Goal: Task Accomplishment & Management: Use online tool/utility

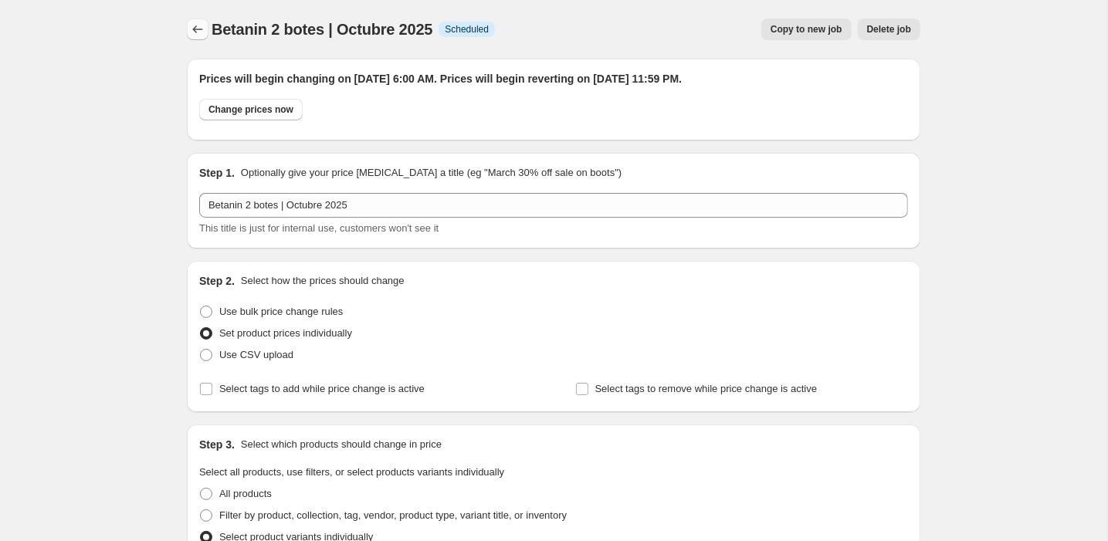
click at [199, 38] on button "Price change jobs" at bounding box center [198, 30] width 22 height 22
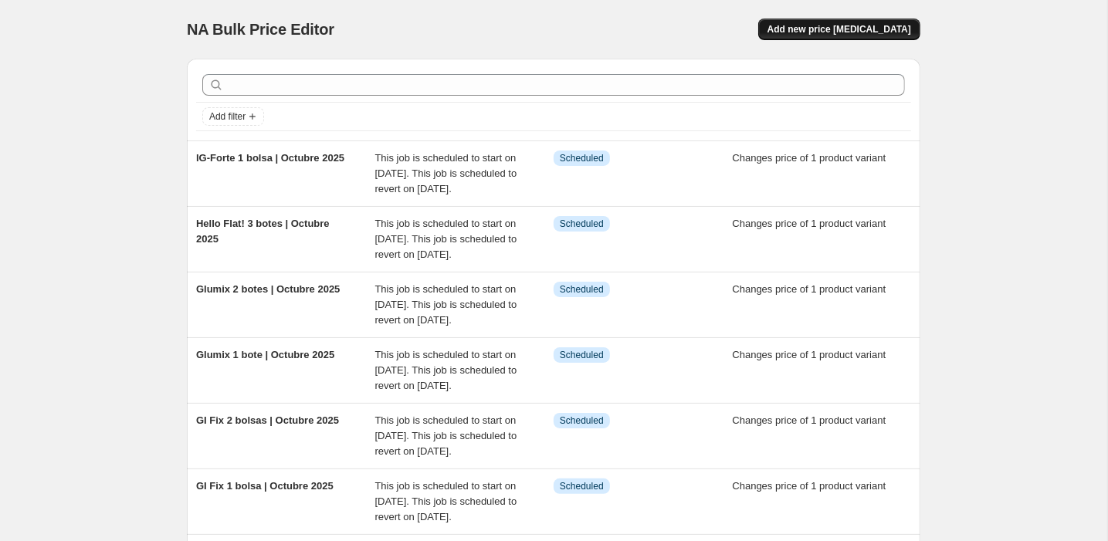
click at [845, 26] on span "Add new price [MEDICAL_DATA]" at bounding box center [840, 29] width 144 height 12
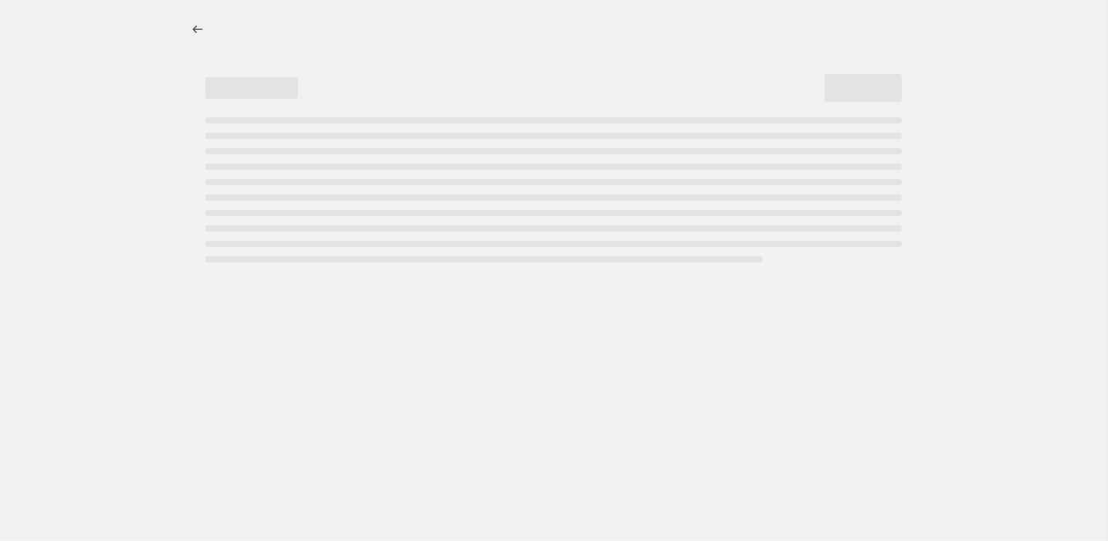
select select "percentage"
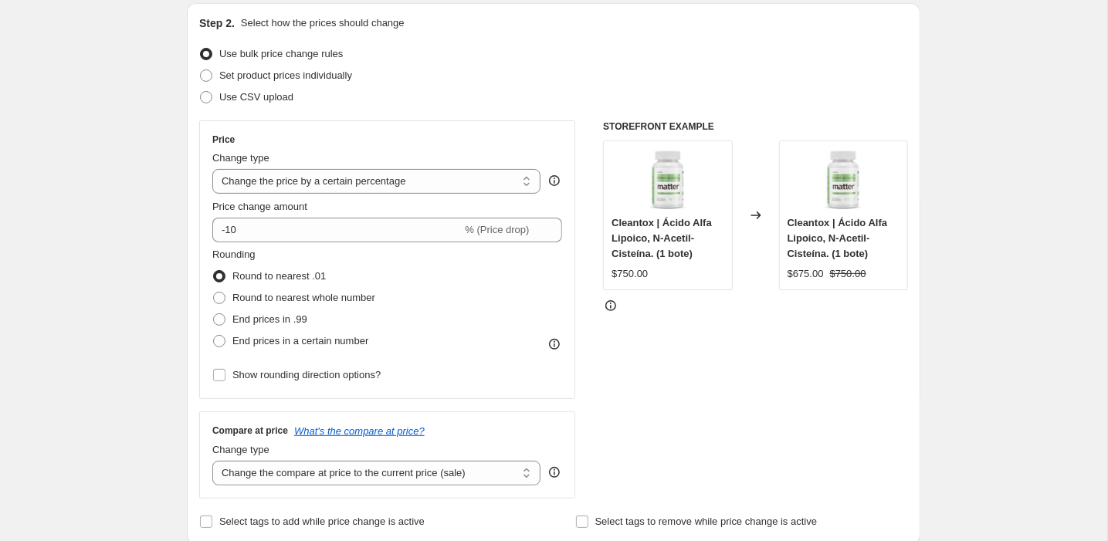
scroll to position [208, 0]
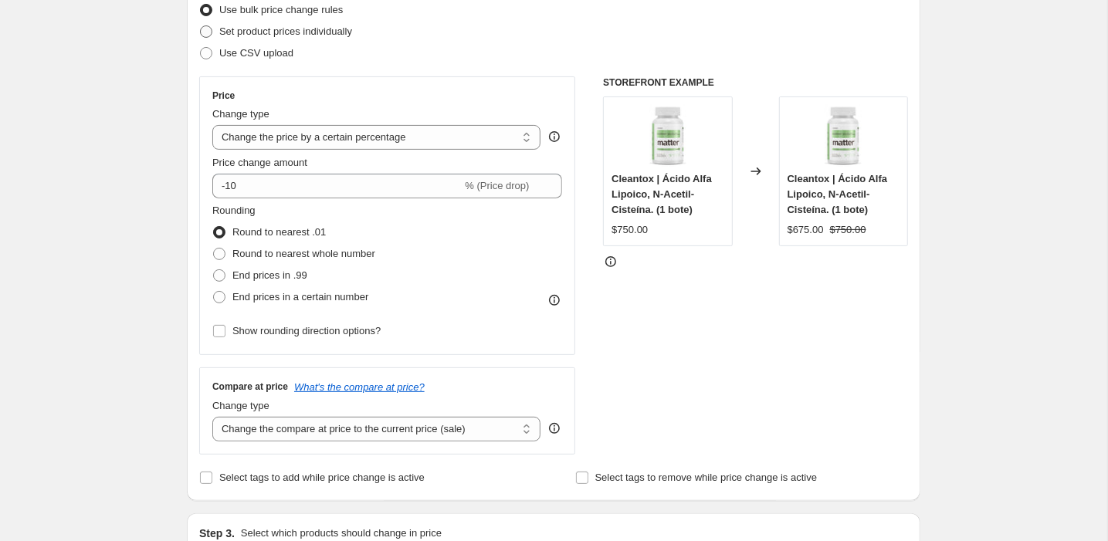
click at [256, 29] on span "Set product prices individually" at bounding box center [285, 31] width 133 height 12
click at [201, 26] on input "Set product prices individually" at bounding box center [200, 25] width 1 height 1
radio input "true"
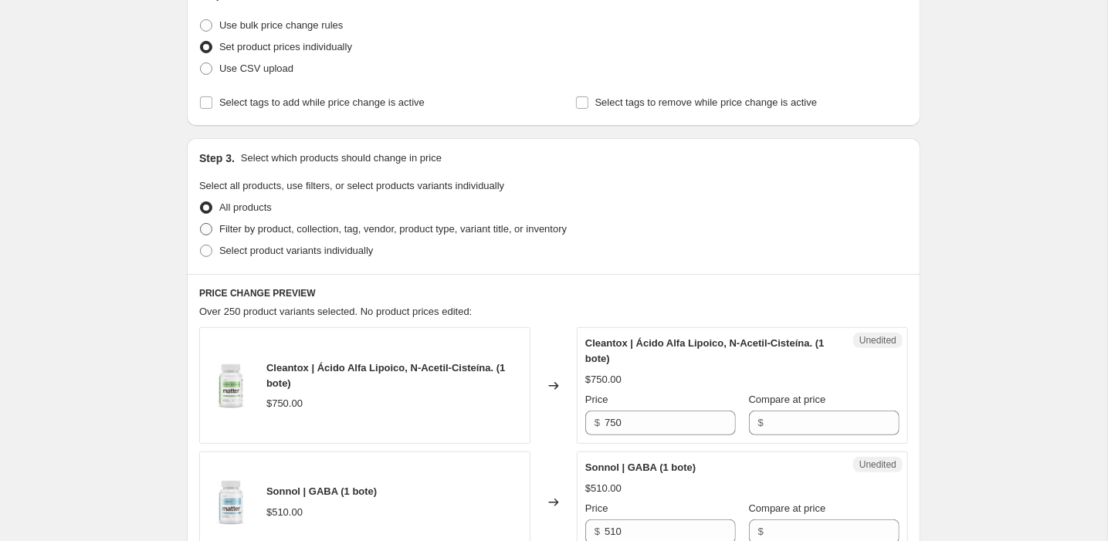
scroll to position [201, 0]
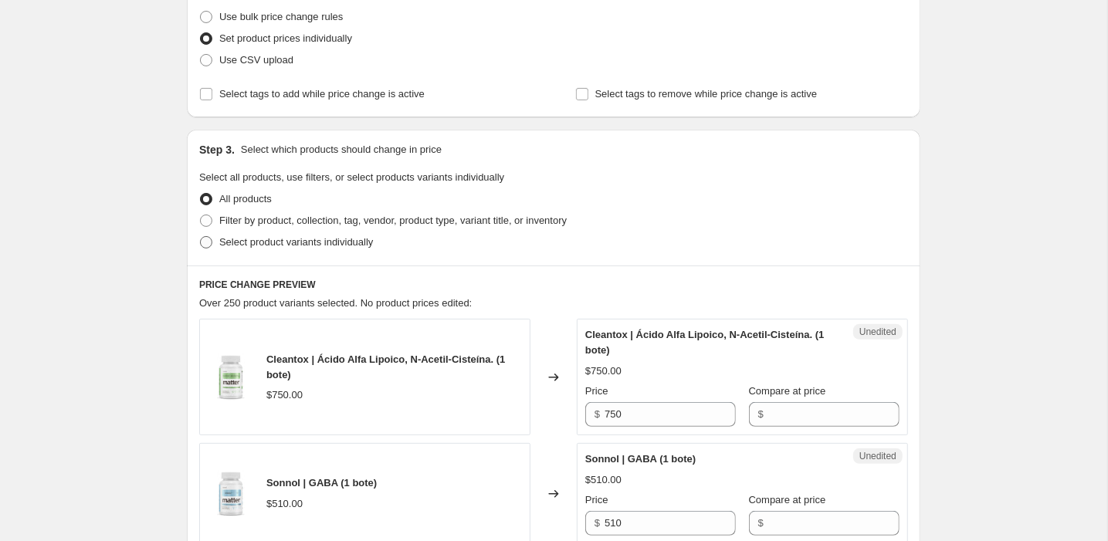
click at [230, 239] on span "Select product variants individually" at bounding box center [296, 242] width 154 height 12
click at [201, 237] on input "Select product variants individually" at bounding box center [200, 236] width 1 height 1
radio input "true"
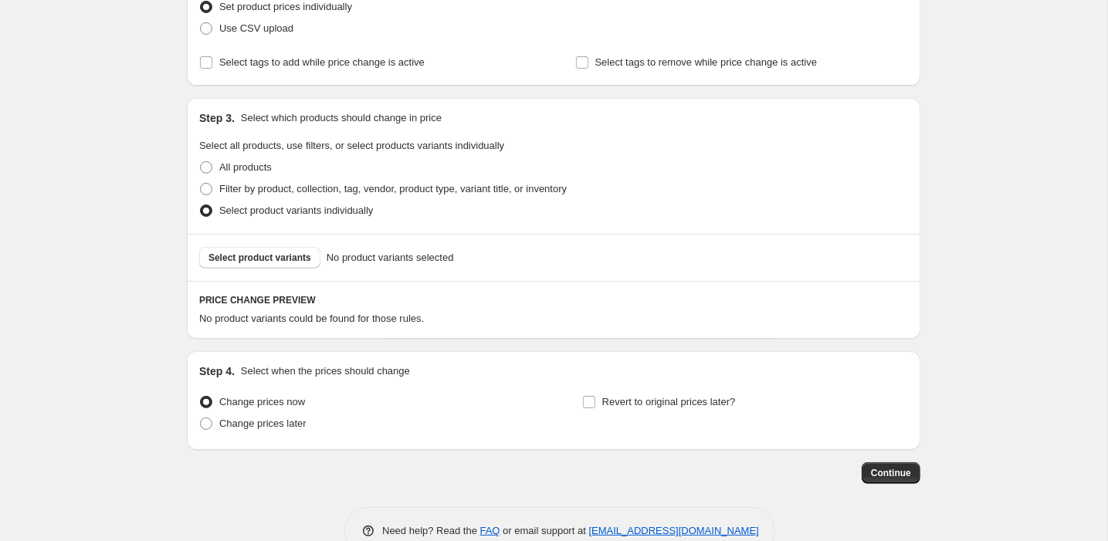
scroll to position [263, 0]
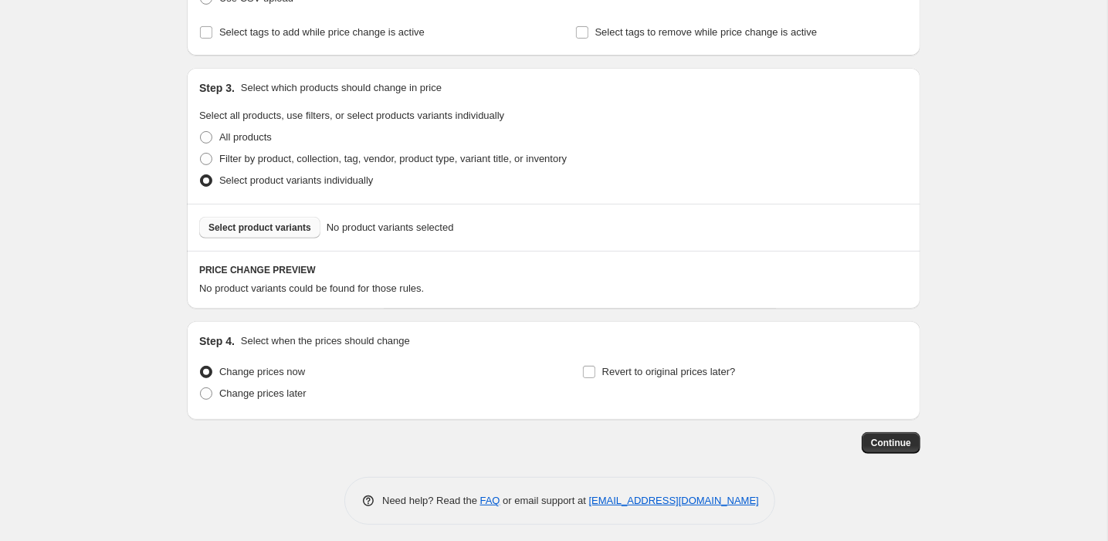
click at [253, 231] on span "Select product variants" at bounding box center [260, 228] width 103 height 12
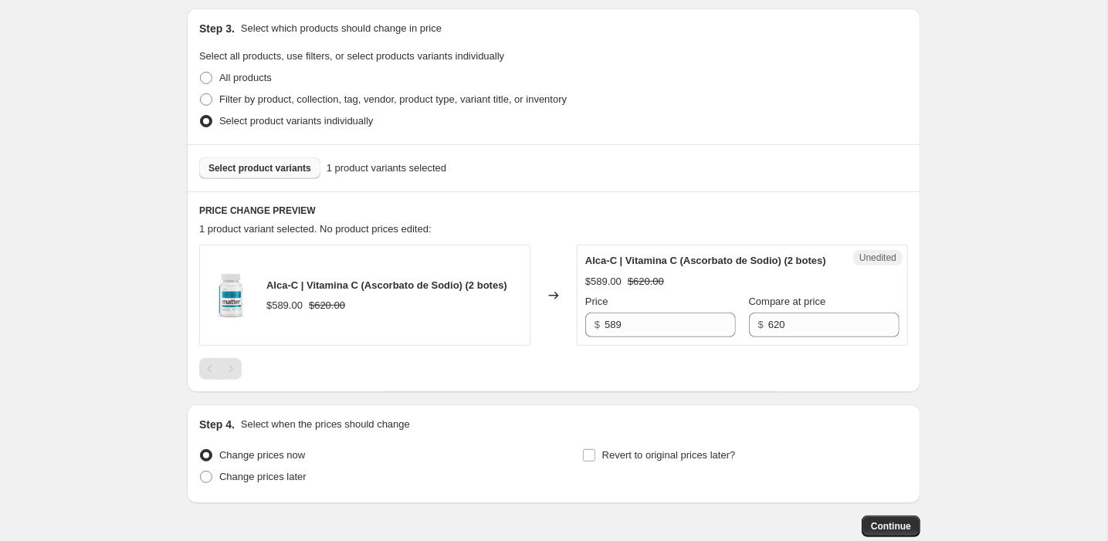
scroll to position [324, 0]
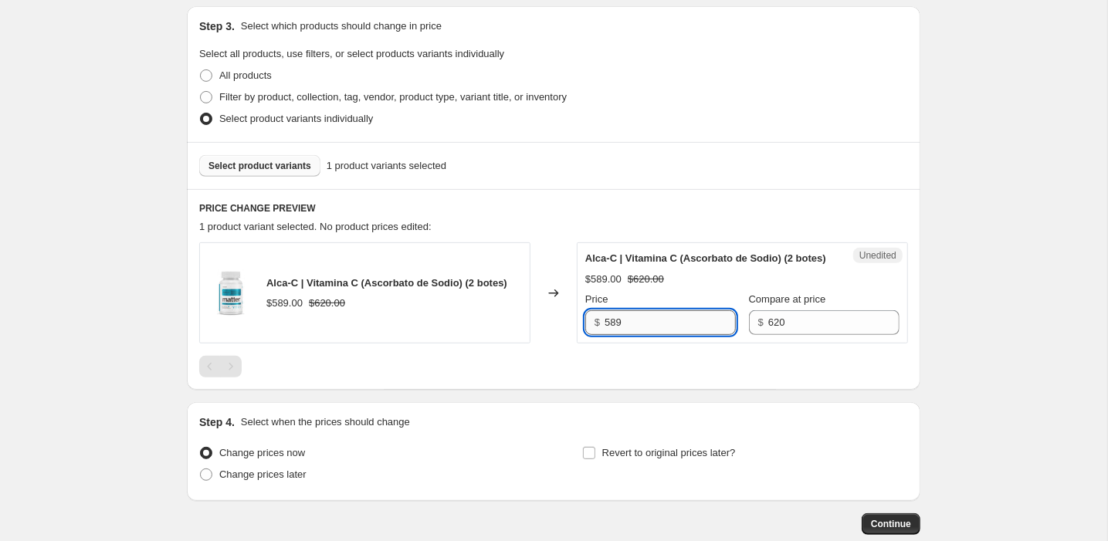
click at [642, 335] on input "589" at bounding box center [670, 322] width 131 height 25
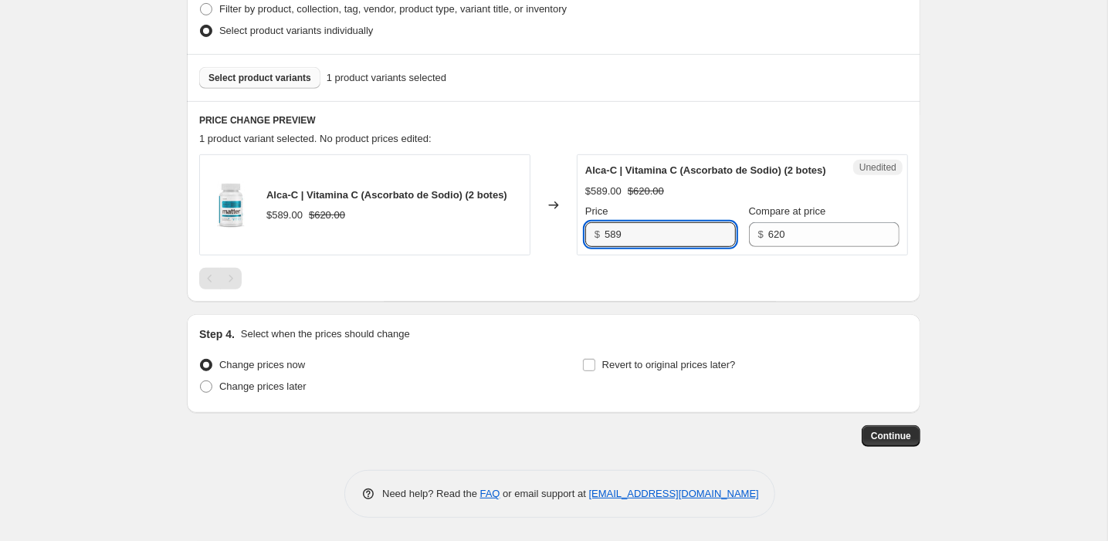
scroll to position [428, 0]
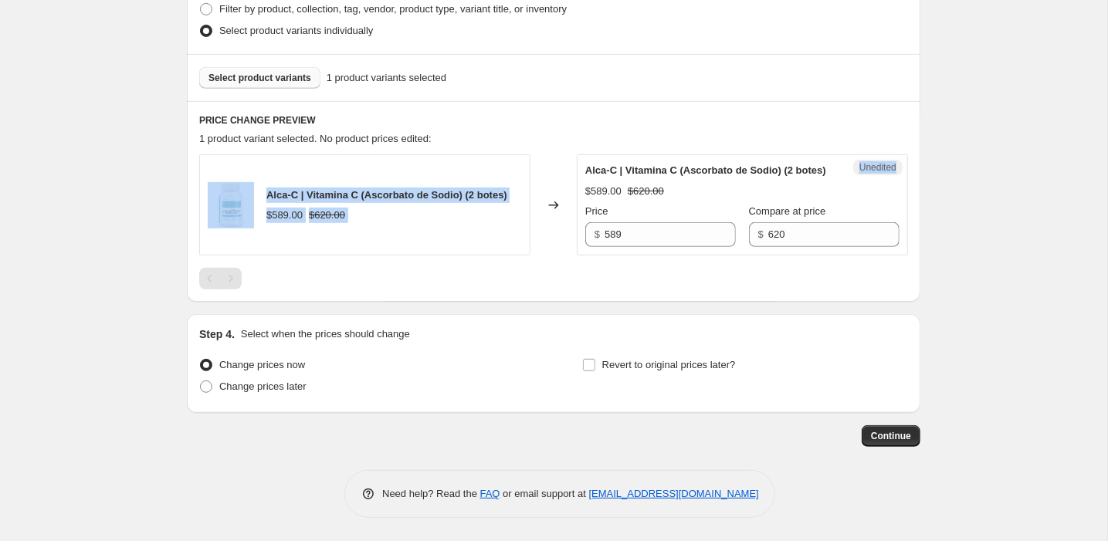
drag, startPoint x: 864, startPoint y: 126, endPoint x: 900, endPoint y: 148, distance: 42.0
click at [900, 148] on div "PRICE CHANGE PREVIEW 1 product variant selected. No product prices edited: Alca…" at bounding box center [554, 201] width 734 height 201
click at [864, 161] on span "Unedited" at bounding box center [878, 167] width 37 height 12
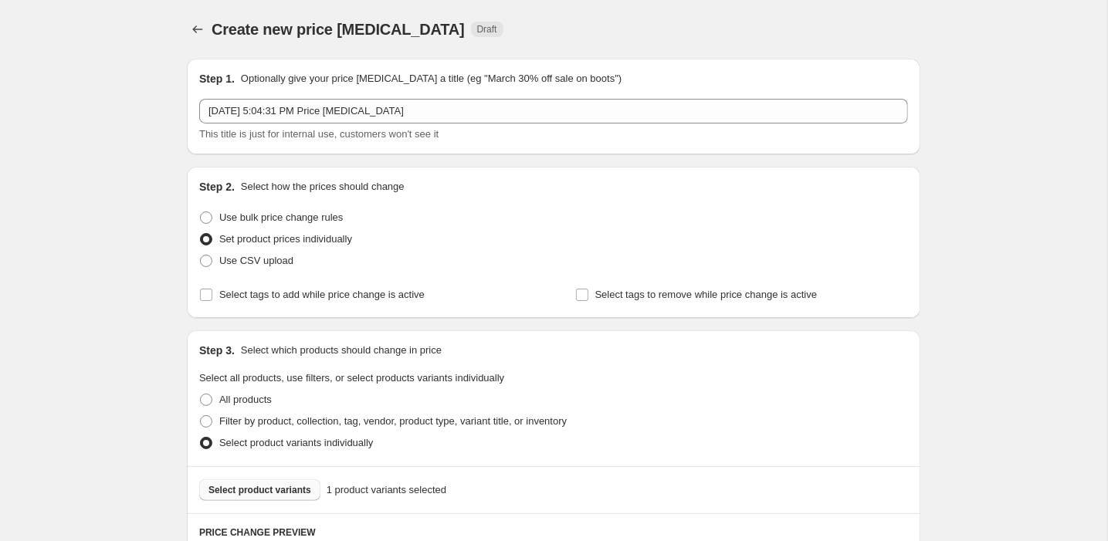
scroll to position [0, 0]
click at [197, 22] on icon "Price change jobs" at bounding box center [197, 29] width 15 height 15
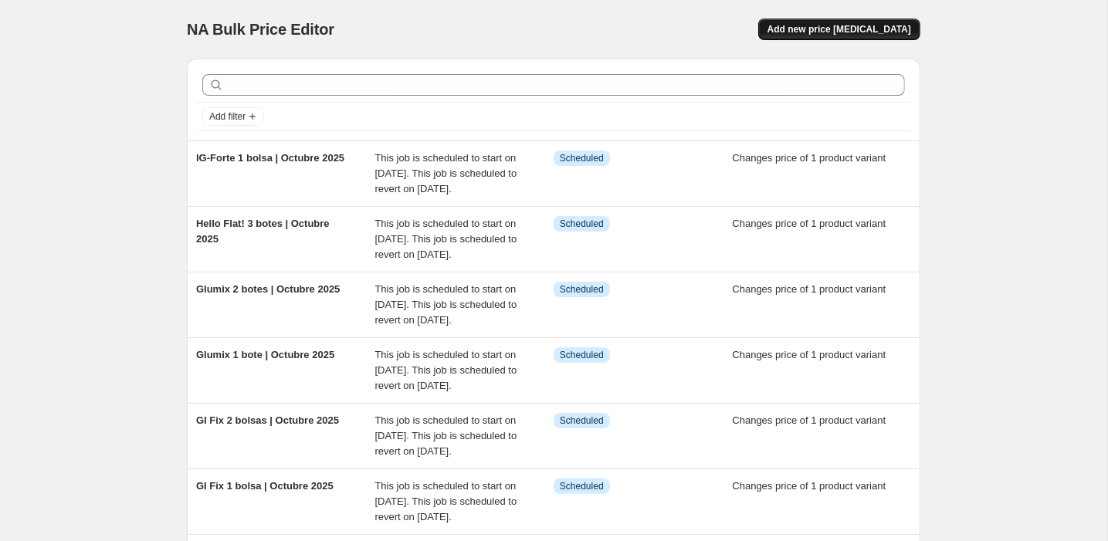
click at [820, 30] on span "Add new price [MEDICAL_DATA]" at bounding box center [840, 29] width 144 height 12
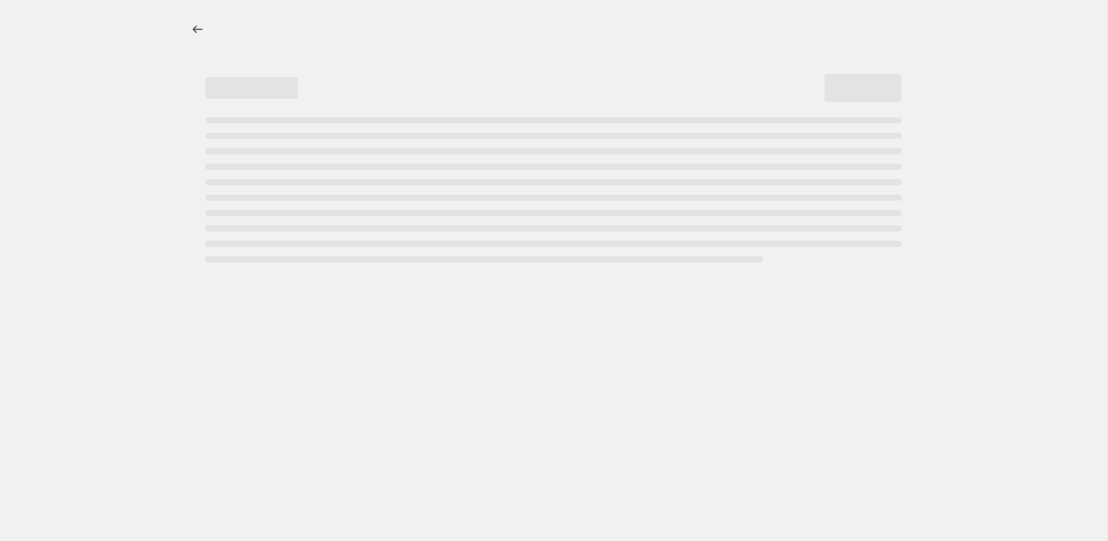
select select "percentage"
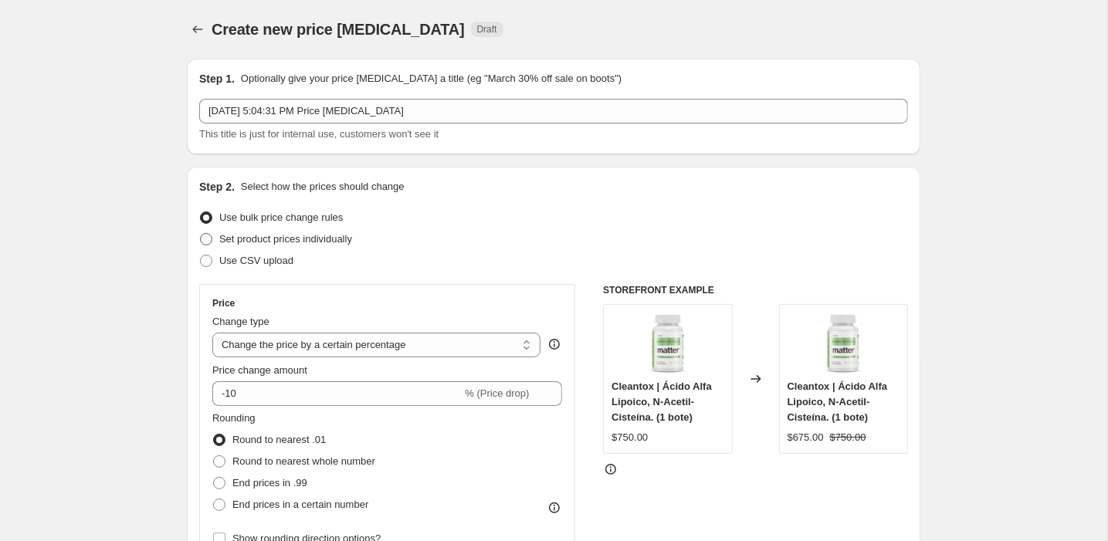
click at [235, 243] on span "Set product prices individually" at bounding box center [285, 239] width 133 height 12
click at [201, 234] on input "Set product prices individually" at bounding box center [200, 233] width 1 height 1
radio input "true"
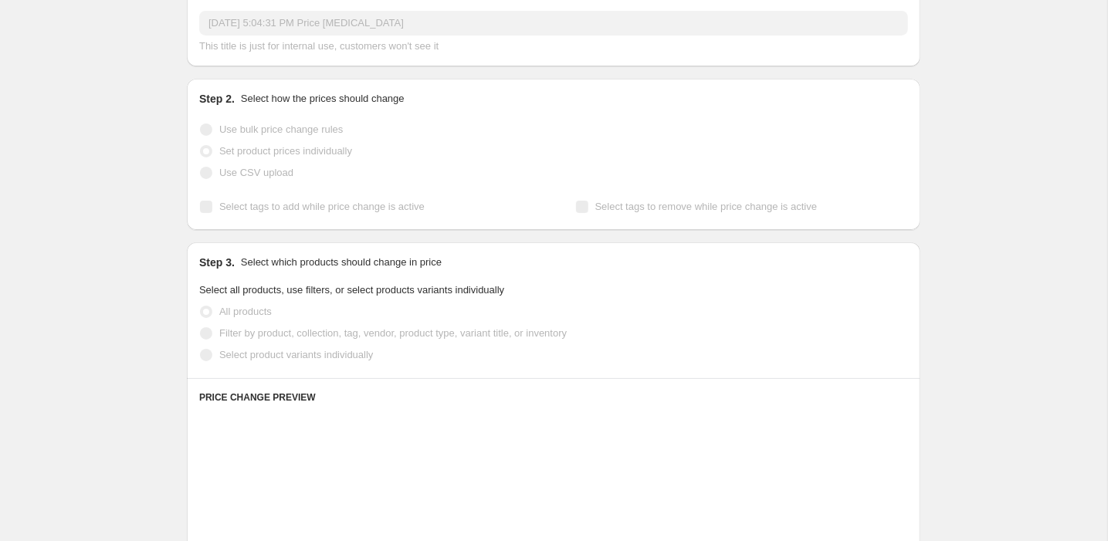
scroll to position [202, 0]
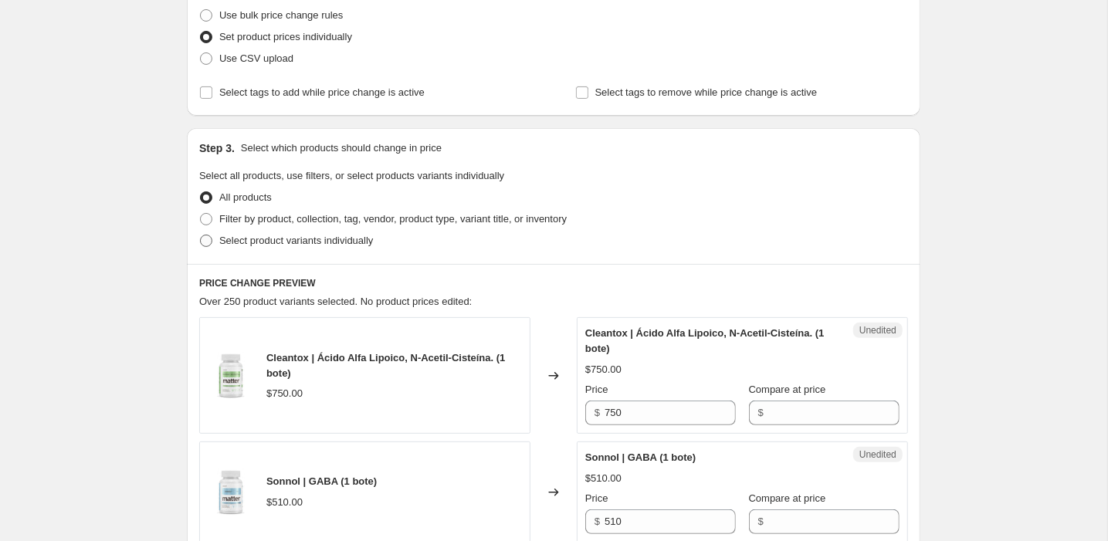
click at [259, 244] on span "Select product variants individually" at bounding box center [296, 241] width 154 height 12
click at [201, 236] on input "Select product variants individually" at bounding box center [200, 235] width 1 height 1
radio input "true"
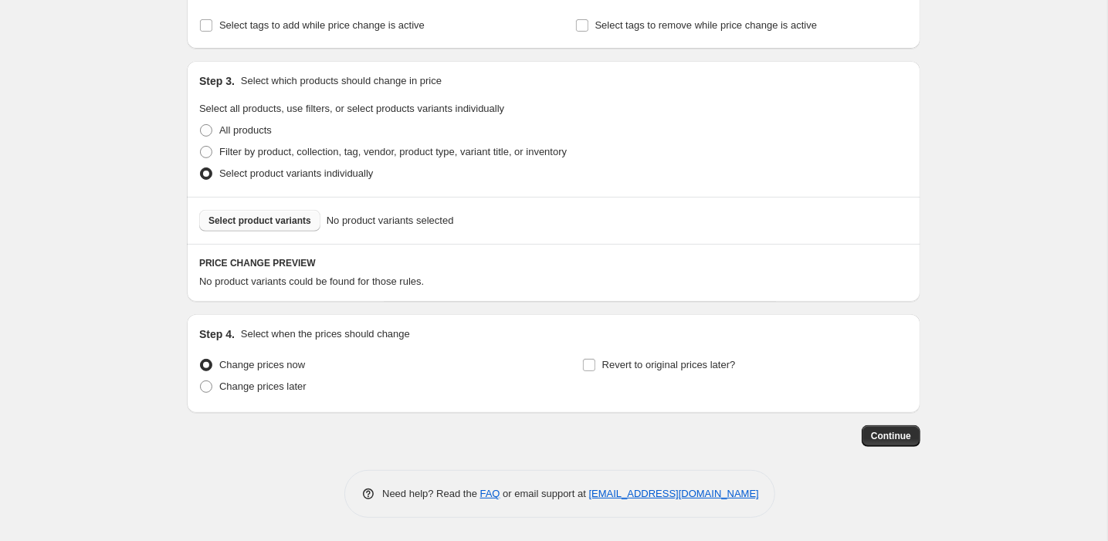
scroll to position [270, 0]
click at [224, 215] on span "Select product variants" at bounding box center [260, 221] width 103 height 12
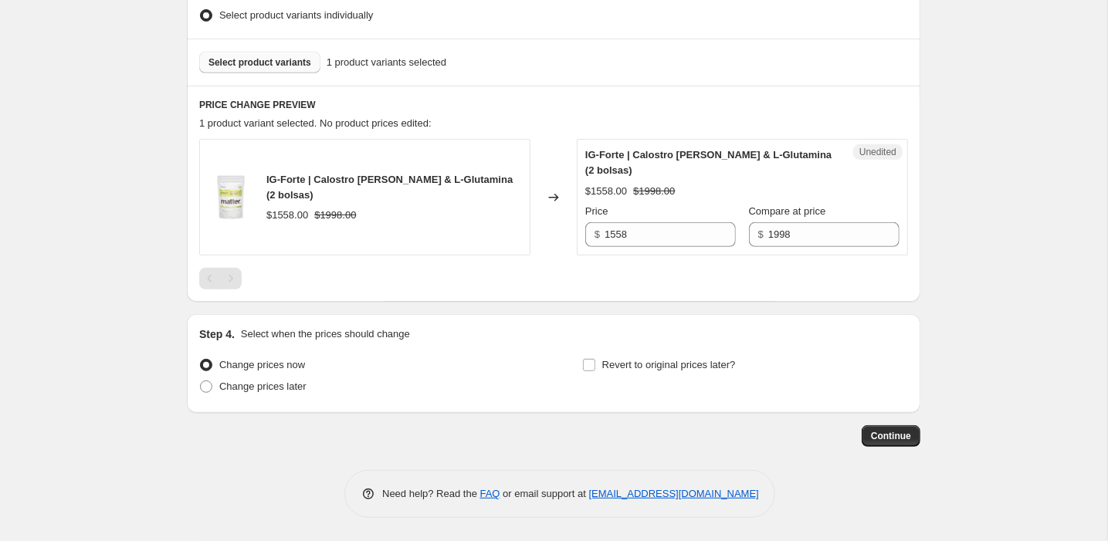
scroll to position [428, 0]
drag, startPoint x: 643, startPoint y: 223, endPoint x: 656, endPoint y: 240, distance: 22.0
click at [656, 240] on input "1558" at bounding box center [670, 234] width 131 height 25
type input "1898"
click at [286, 393] on span "Change prices later" at bounding box center [262, 386] width 87 height 15
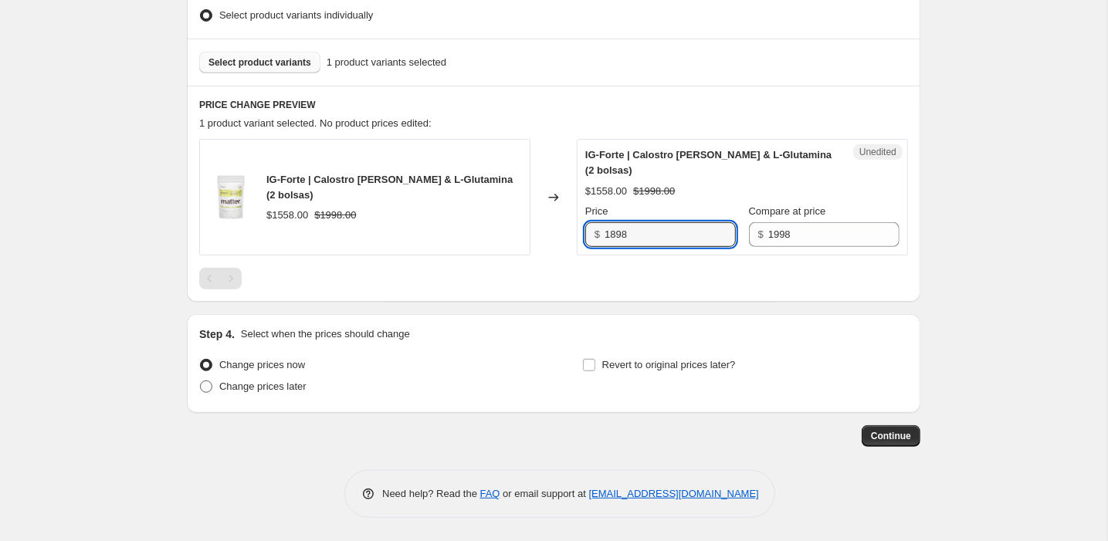
click at [201, 382] on input "Change prices later" at bounding box center [200, 381] width 1 height 1
radio input "true"
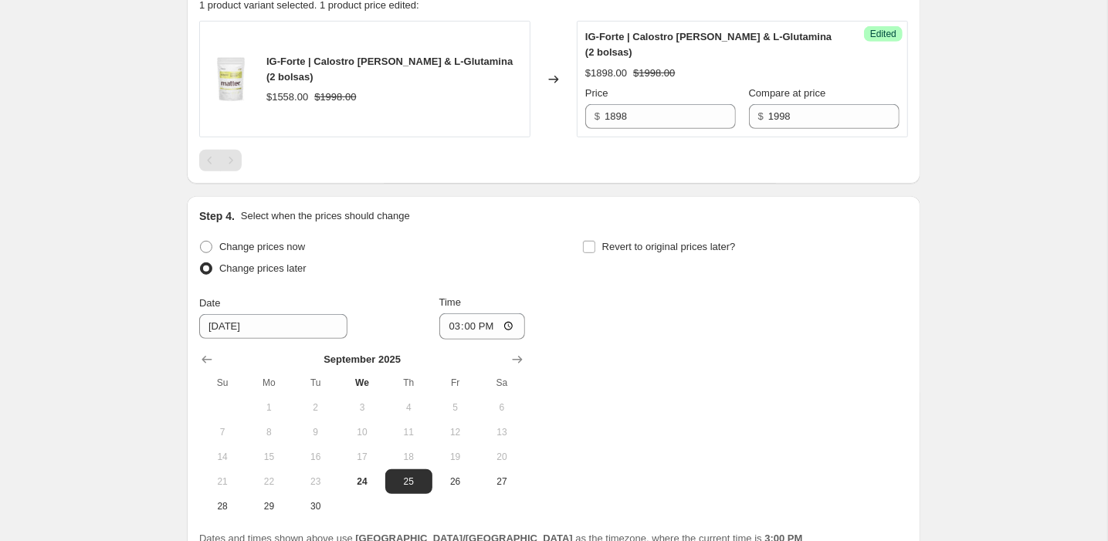
scroll to position [590, 0]
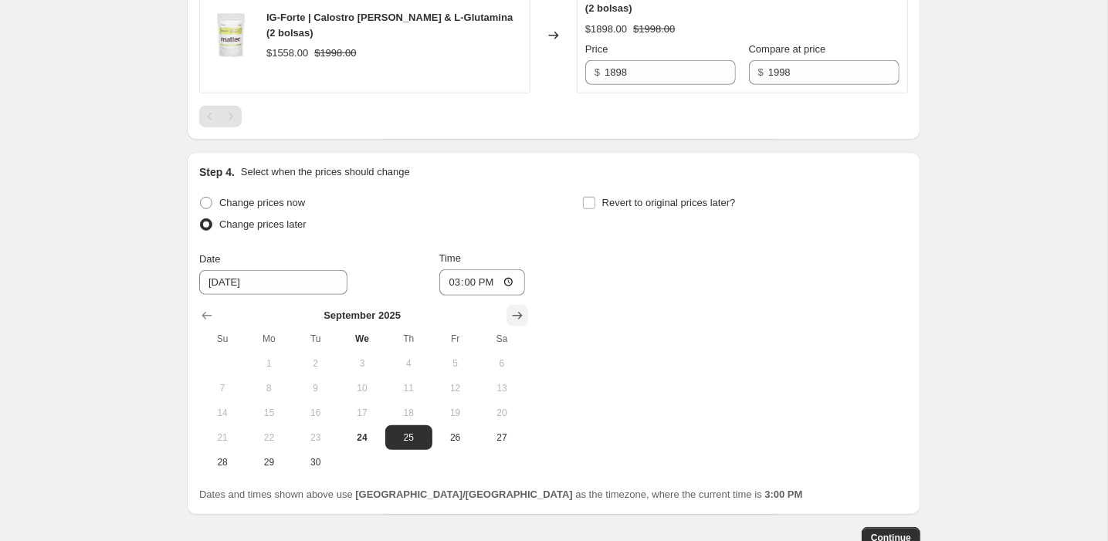
click at [514, 320] on icon "Show next month, October 2025" at bounding box center [517, 315] width 15 height 15
click at [365, 361] on span "1" at bounding box center [362, 364] width 34 height 12
type input "[DATE]"
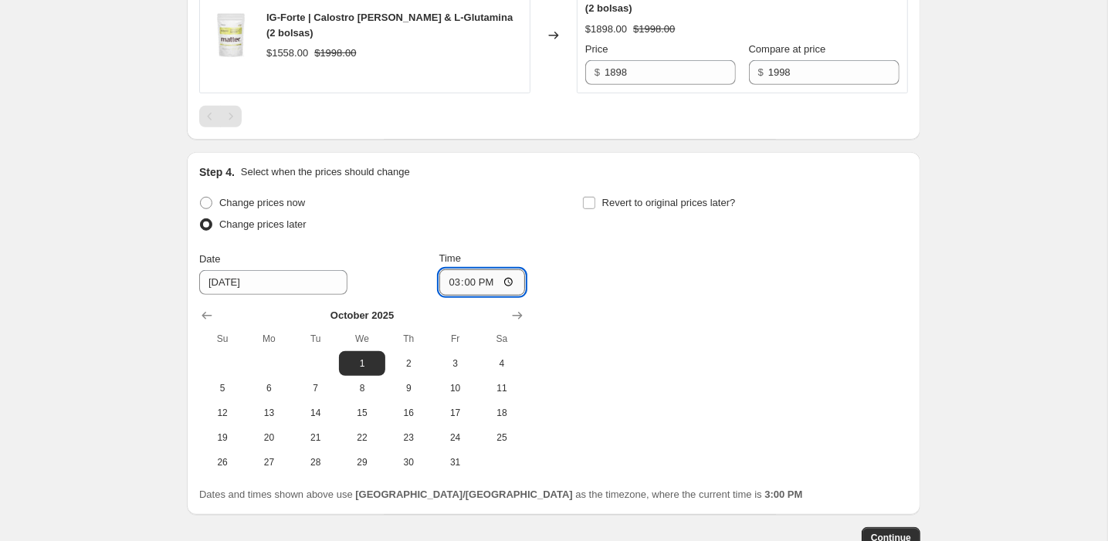
click at [461, 286] on input "15:00" at bounding box center [482, 283] width 87 height 26
type input "06:00"
click at [626, 197] on span "Revert to original prices later?" at bounding box center [669, 203] width 134 height 12
click at [595, 197] on input "Revert to original prices later?" at bounding box center [589, 203] width 12 height 12
checkbox input "true"
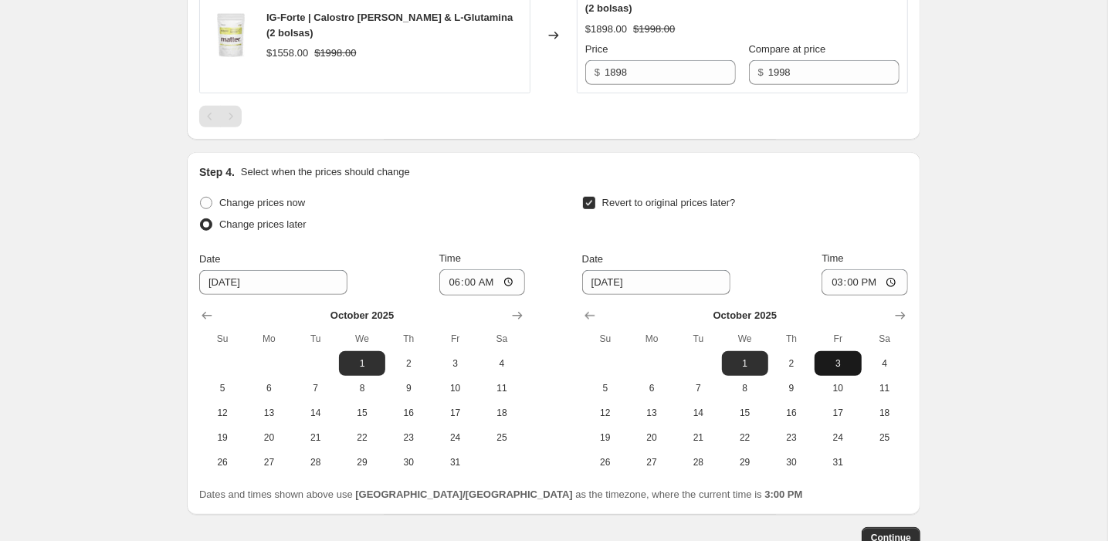
drag, startPoint x: 829, startPoint y: 462, endPoint x: 837, endPoint y: 367, distance: 95.3
click at [829, 462] on span "31" at bounding box center [838, 462] width 34 height 12
type input "[DATE]"
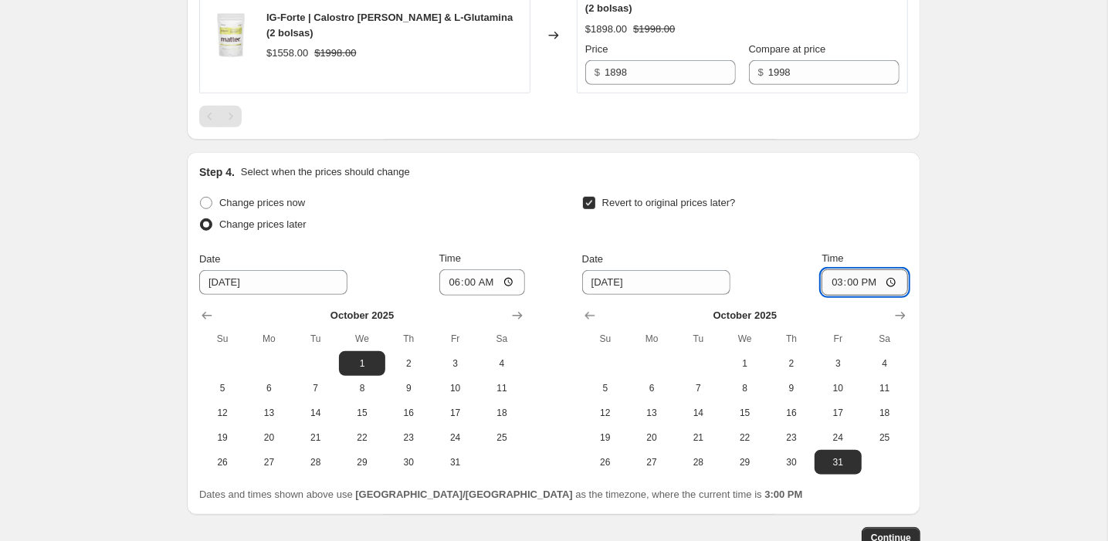
click at [857, 273] on input "15:00" at bounding box center [865, 283] width 87 height 26
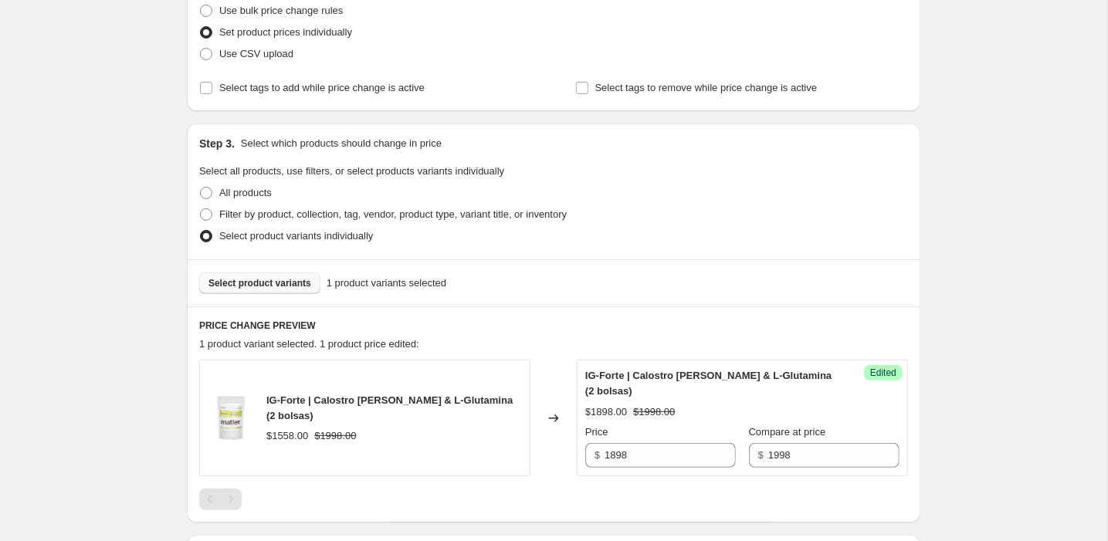
scroll to position [331, 0]
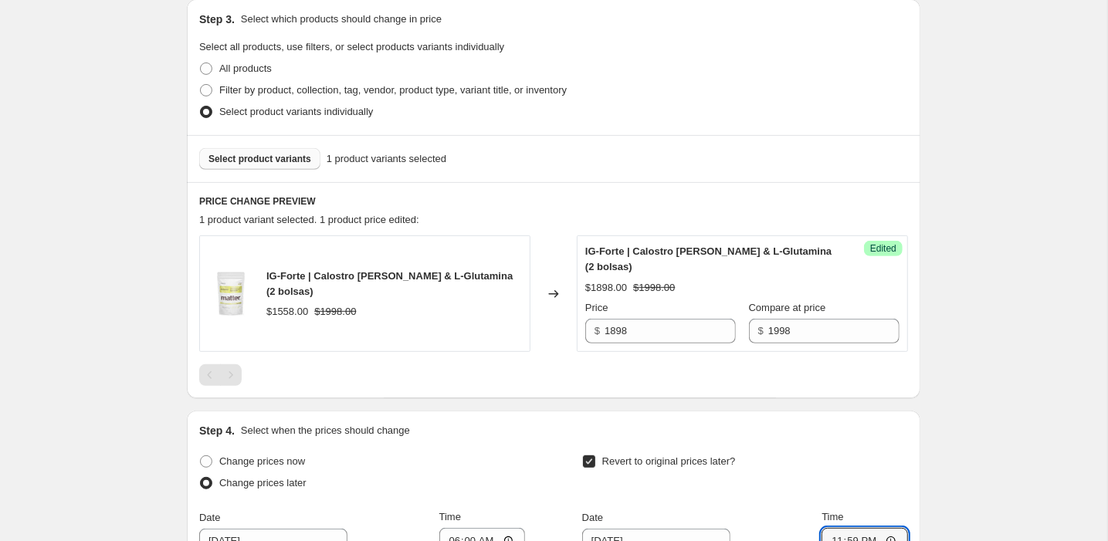
type input "23:59"
drag, startPoint x: 310, startPoint y: 276, endPoint x: 263, endPoint y: 276, distance: 46.3
click at [263, 276] on div "IG-Forte | Calostro [PERSON_NAME] & L-Glutamina (2 bolsas) $1558.00 $1998.00" at bounding box center [364, 294] width 331 height 117
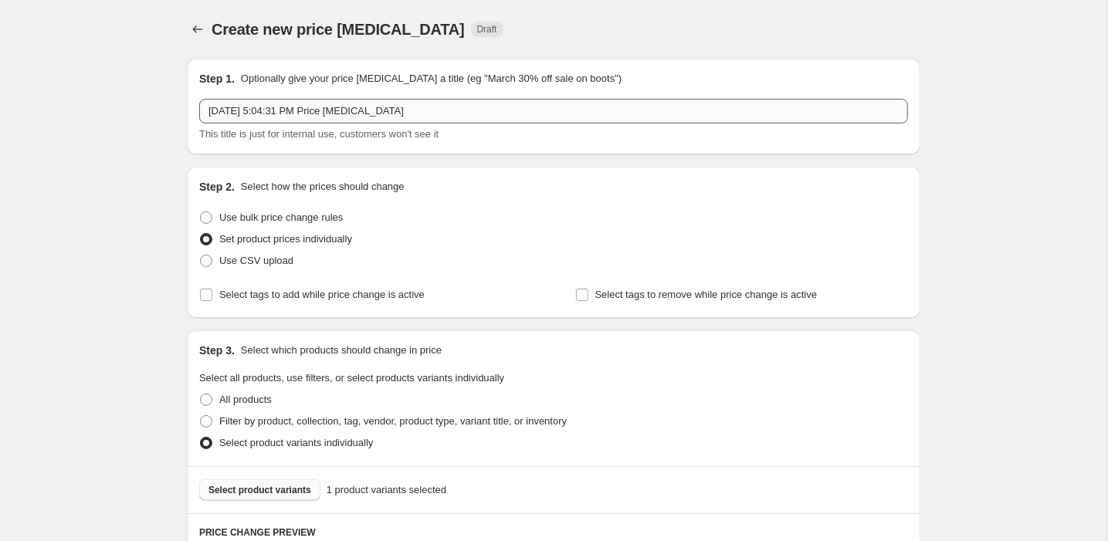
scroll to position [0, 0]
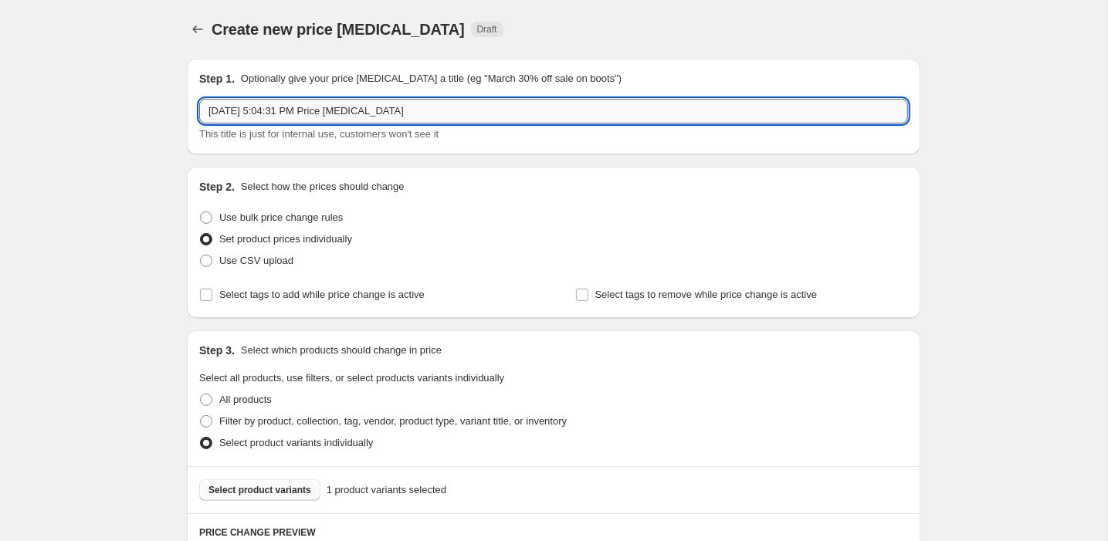
drag, startPoint x: 436, startPoint y: 107, endPoint x: 209, endPoint y: 107, distance: 226.3
click at [209, 107] on input "[DATE] 5:04:31 PM Price [MEDICAL_DATA]" at bounding box center [553, 111] width 709 height 25
paste input "IG-Forte"
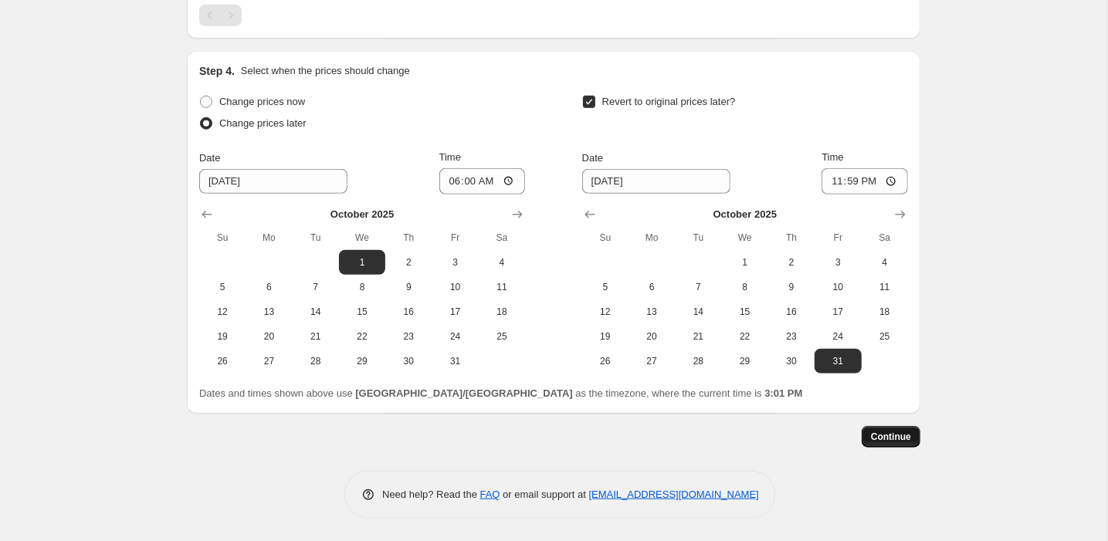
scroll to position [690, 0]
type input "IG-Forte 2 bolsas | Octubre 2025"
click at [904, 429] on button "Continue" at bounding box center [891, 438] width 59 height 22
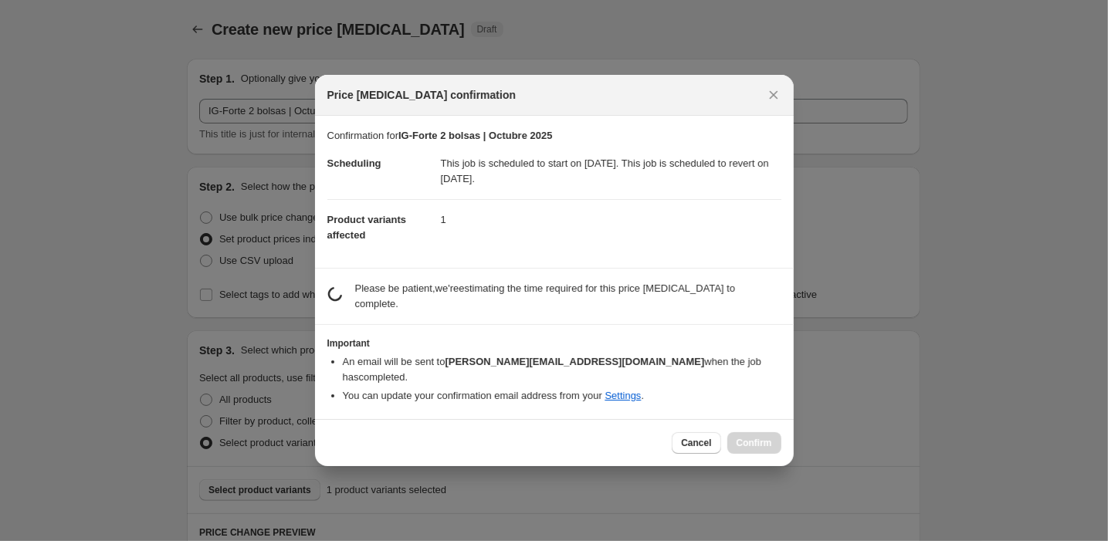
scroll to position [689, 0]
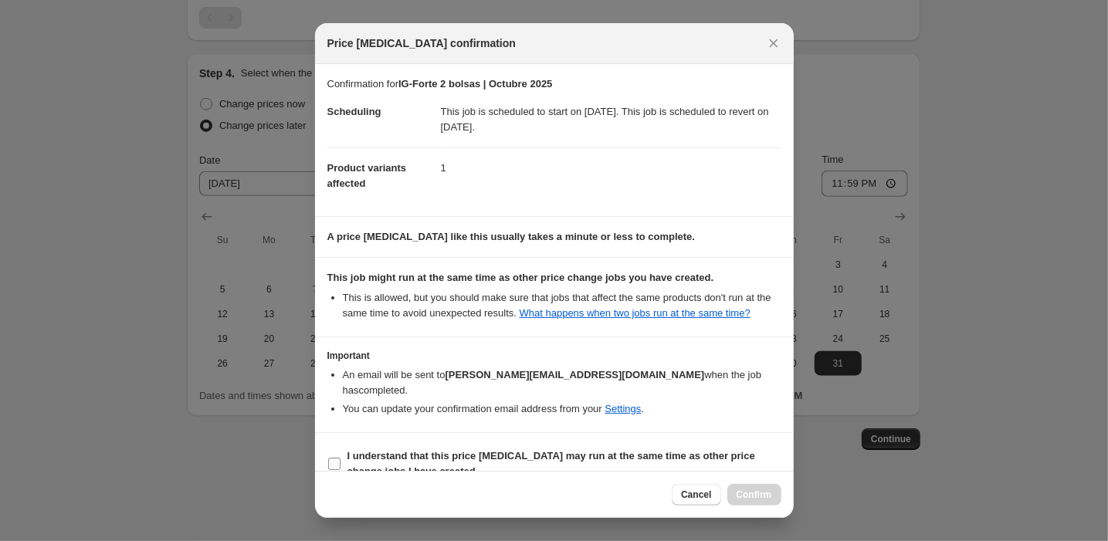
click at [404, 456] on b "I understand that this price [MEDICAL_DATA] may run at the same time as other p…" at bounding box center [552, 463] width 408 height 27
click at [341, 458] on input "I understand that this price [MEDICAL_DATA] may run at the same time as other p…" at bounding box center [334, 464] width 12 height 12
checkbox input "true"
click at [734, 495] on button "Confirm" at bounding box center [755, 495] width 54 height 22
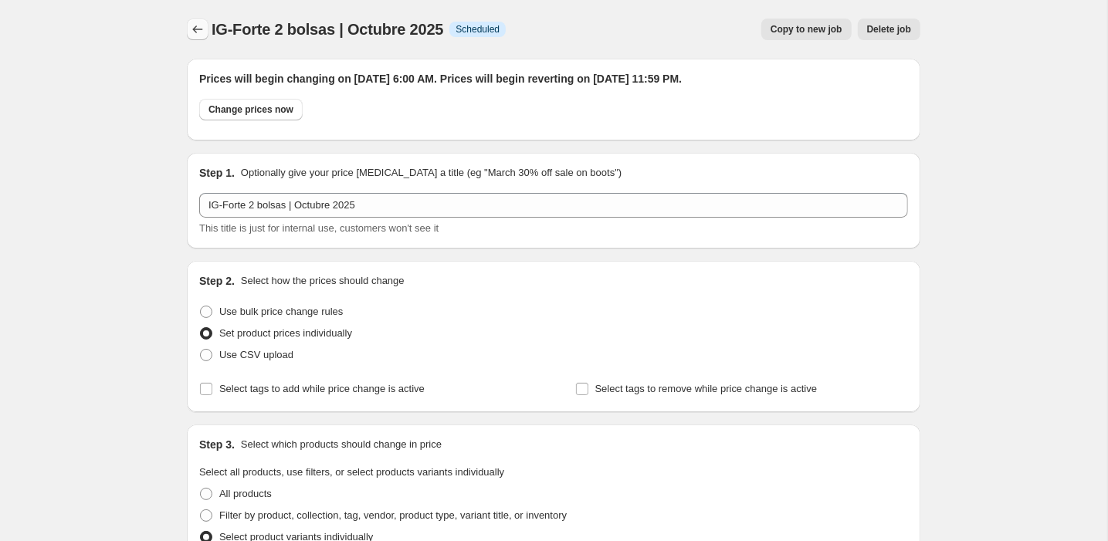
click at [193, 35] on icon "Price change jobs" at bounding box center [197, 29] width 15 height 15
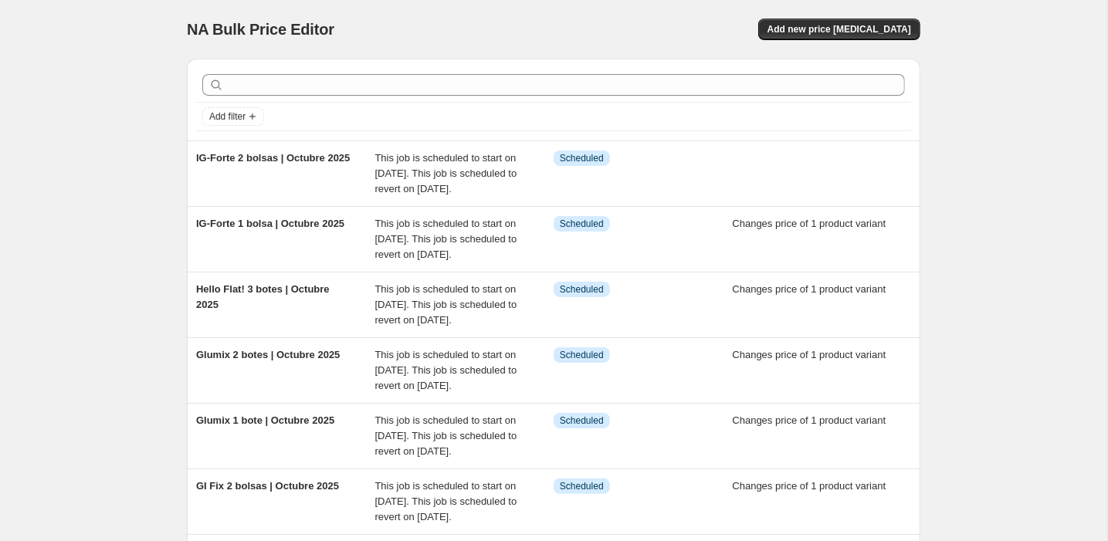
click at [858, 16] on div "NA Bulk Price Editor. This page is ready NA Bulk Price Editor Add new price [ME…" at bounding box center [554, 29] width 734 height 59
click at [866, 27] on span "Add new price [MEDICAL_DATA]" at bounding box center [840, 29] width 144 height 12
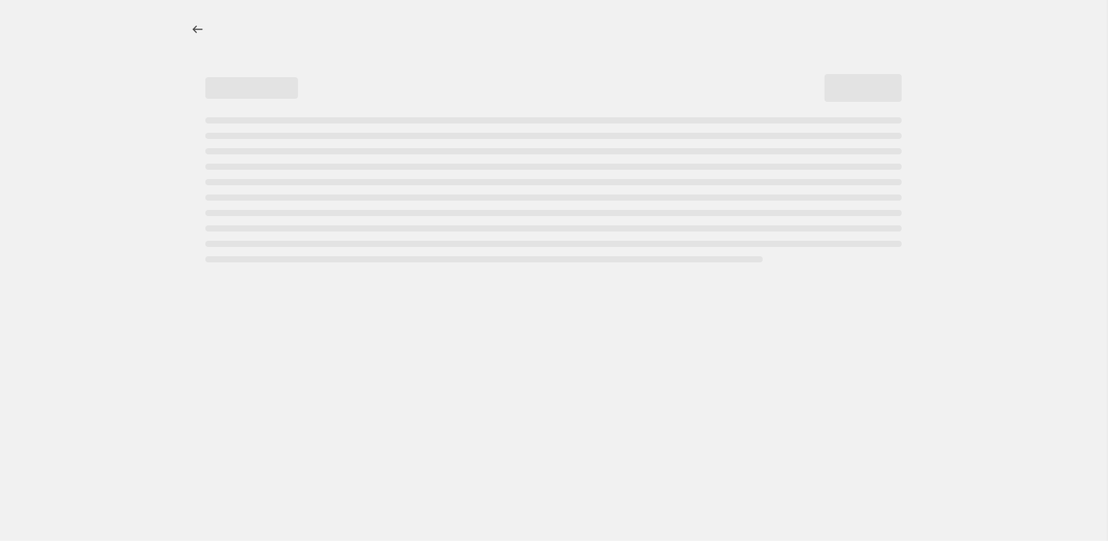
select select "percentage"
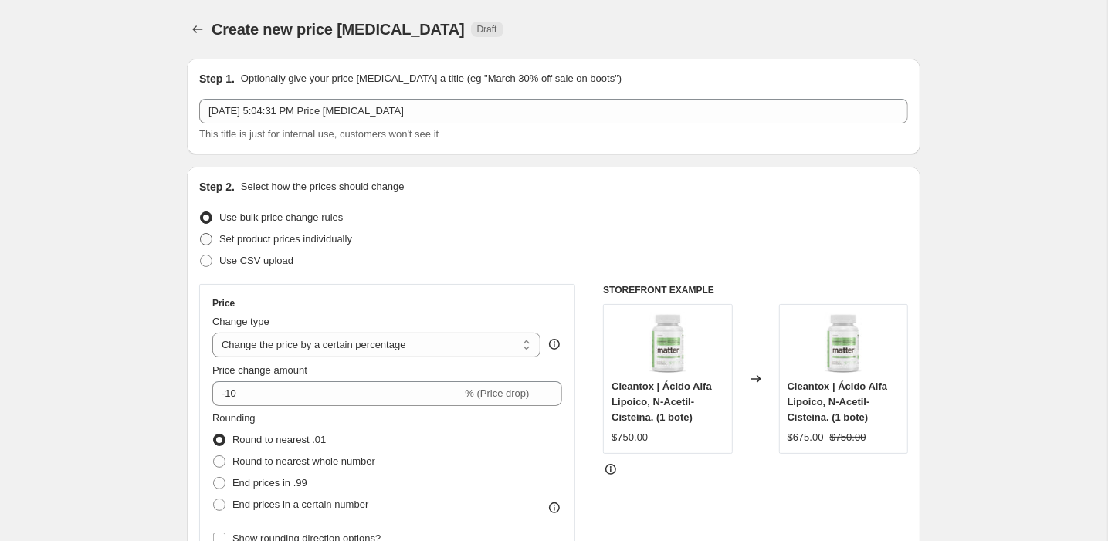
click at [312, 240] on span "Set product prices individually" at bounding box center [285, 239] width 133 height 12
click at [201, 234] on input "Set product prices individually" at bounding box center [200, 233] width 1 height 1
radio input "true"
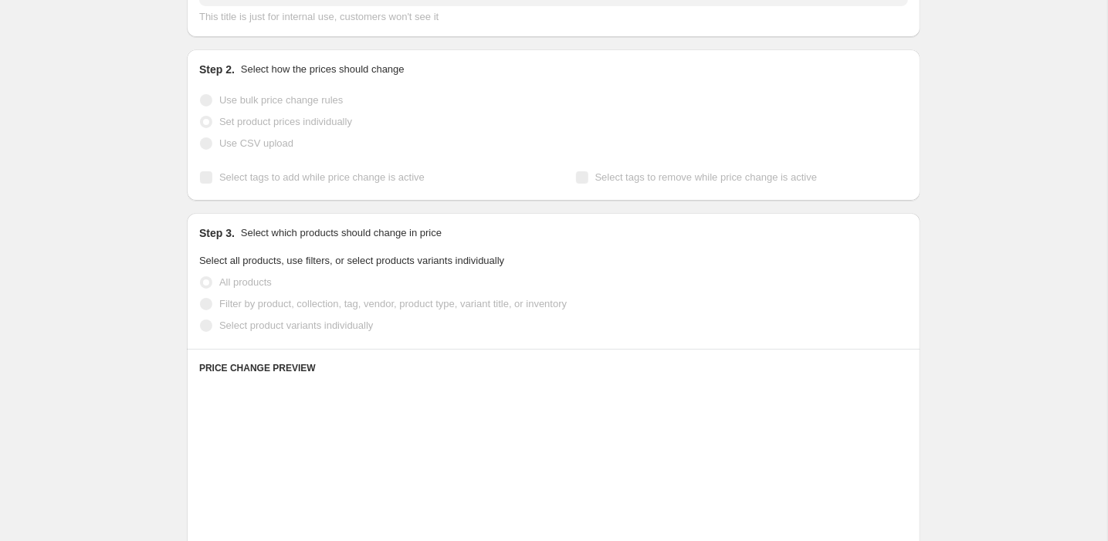
scroll to position [146, 0]
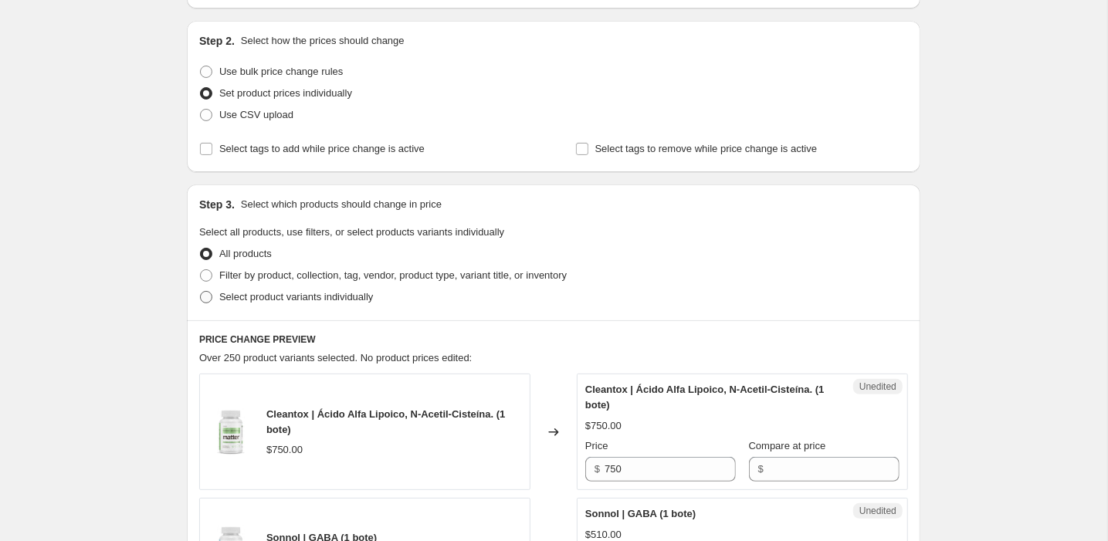
click at [333, 292] on span "Select product variants individually" at bounding box center [296, 297] width 154 height 12
click at [201, 292] on input "Select product variants individually" at bounding box center [200, 291] width 1 height 1
radio input "true"
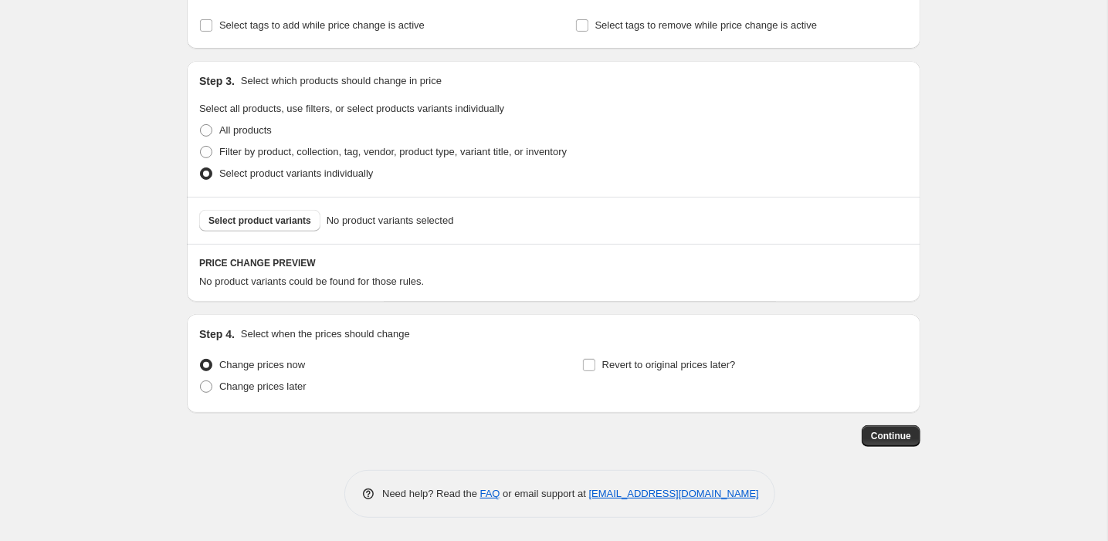
scroll to position [270, 0]
click at [270, 217] on span "Select product variants" at bounding box center [260, 221] width 103 height 12
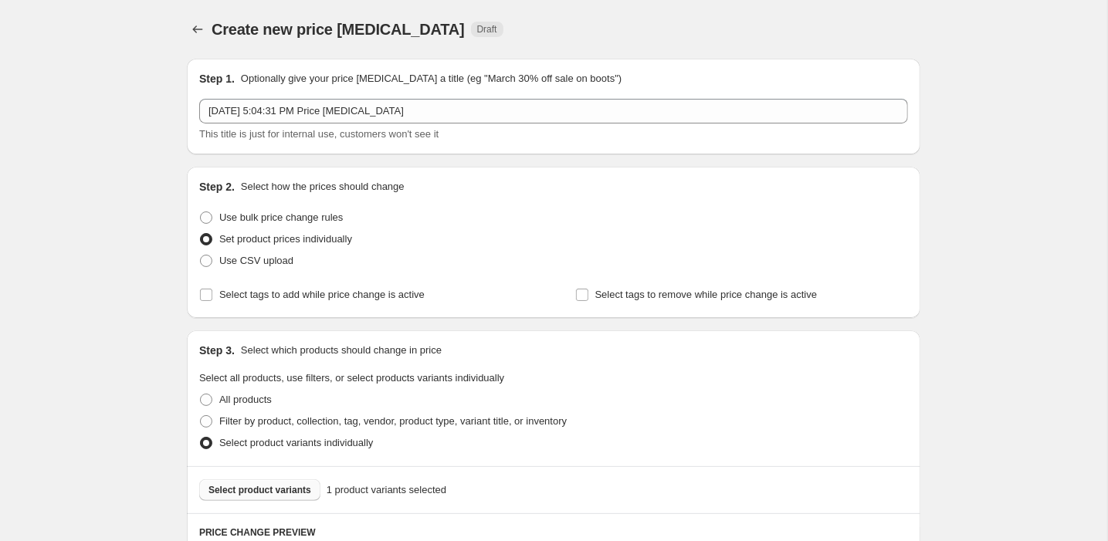
scroll to position [0, 0]
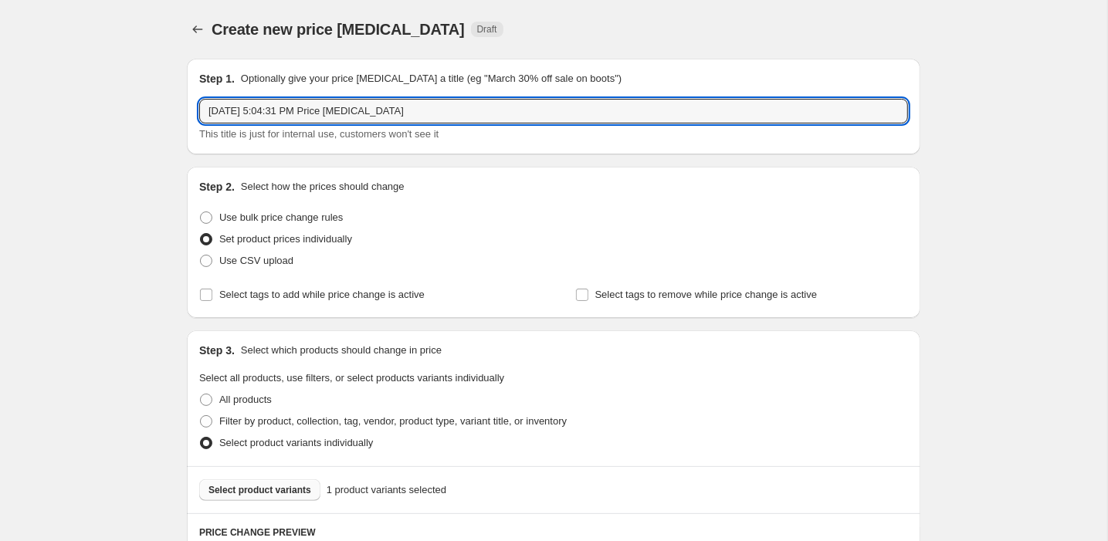
drag, startPoint x: 466, startPoint y: 112, endPoint x: 188, endPoint y: 107, distance: 277.3
click at [188, 107] on div "Step 1. Optionally give your price [MEDICAL_DATA] a title (eg "March 30% off sa…" at bounding box center [554, 107] width 734 height 96
paste input "Ka-30"
type input "Ka-30 2 frascos | Octubre 2025"
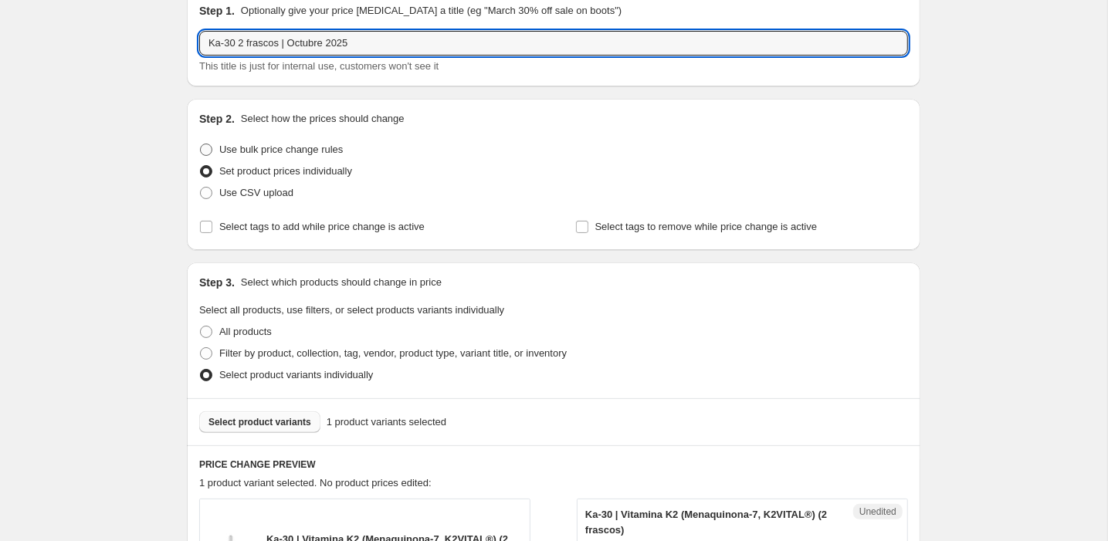
scroll to position [335, 0]
